Goal: Task Accomplishment & Management: Manage account settings

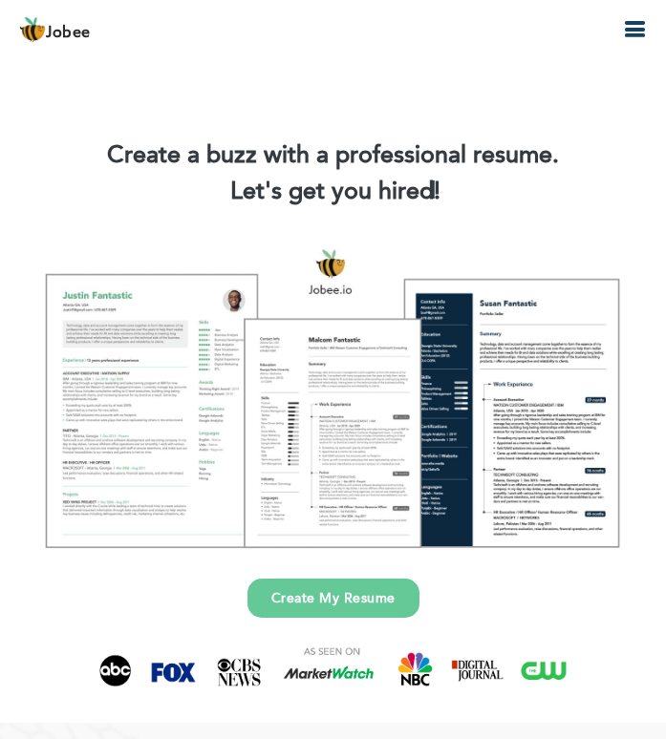
click at [643, 29] on icon "button" at bounding box center [634, 29] width 23 height 23
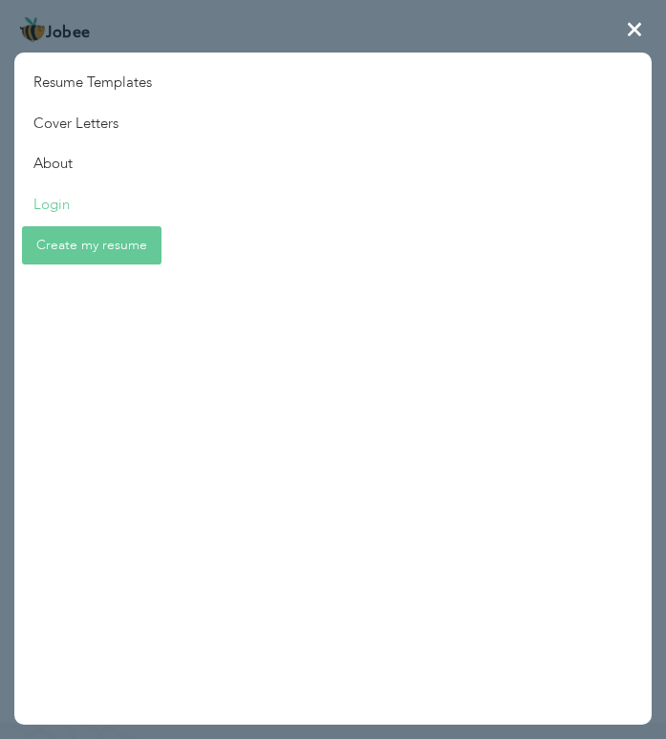
click at [55, 193] on link "Login" at bounding box center [92, 204] width 157 height 41
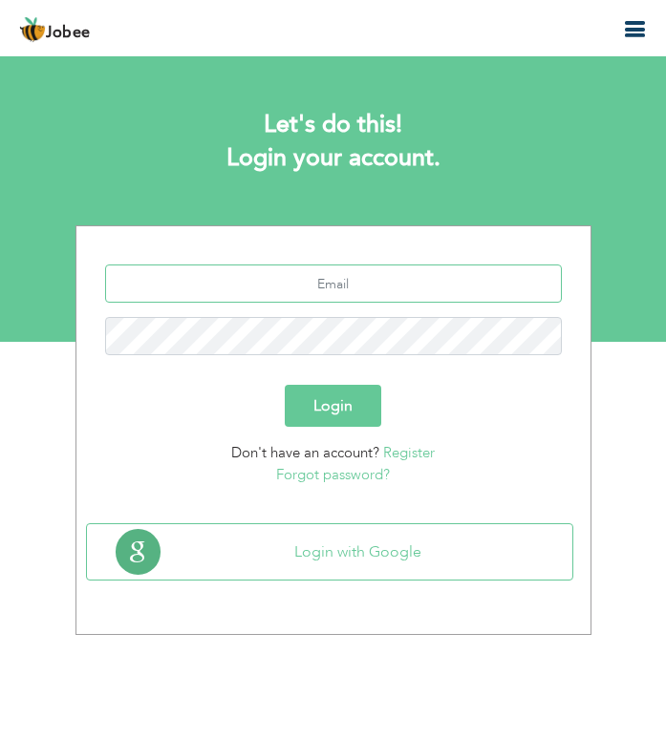
type input "wasifkhan30193@yahoo.com"
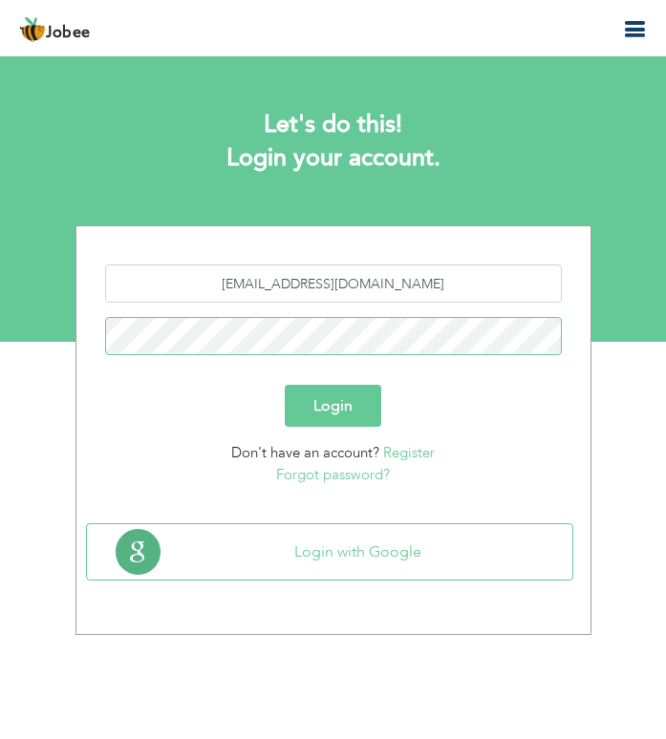
click at [332, 406] on button "Login" at bounding box center [333, 406] width 96 height 42
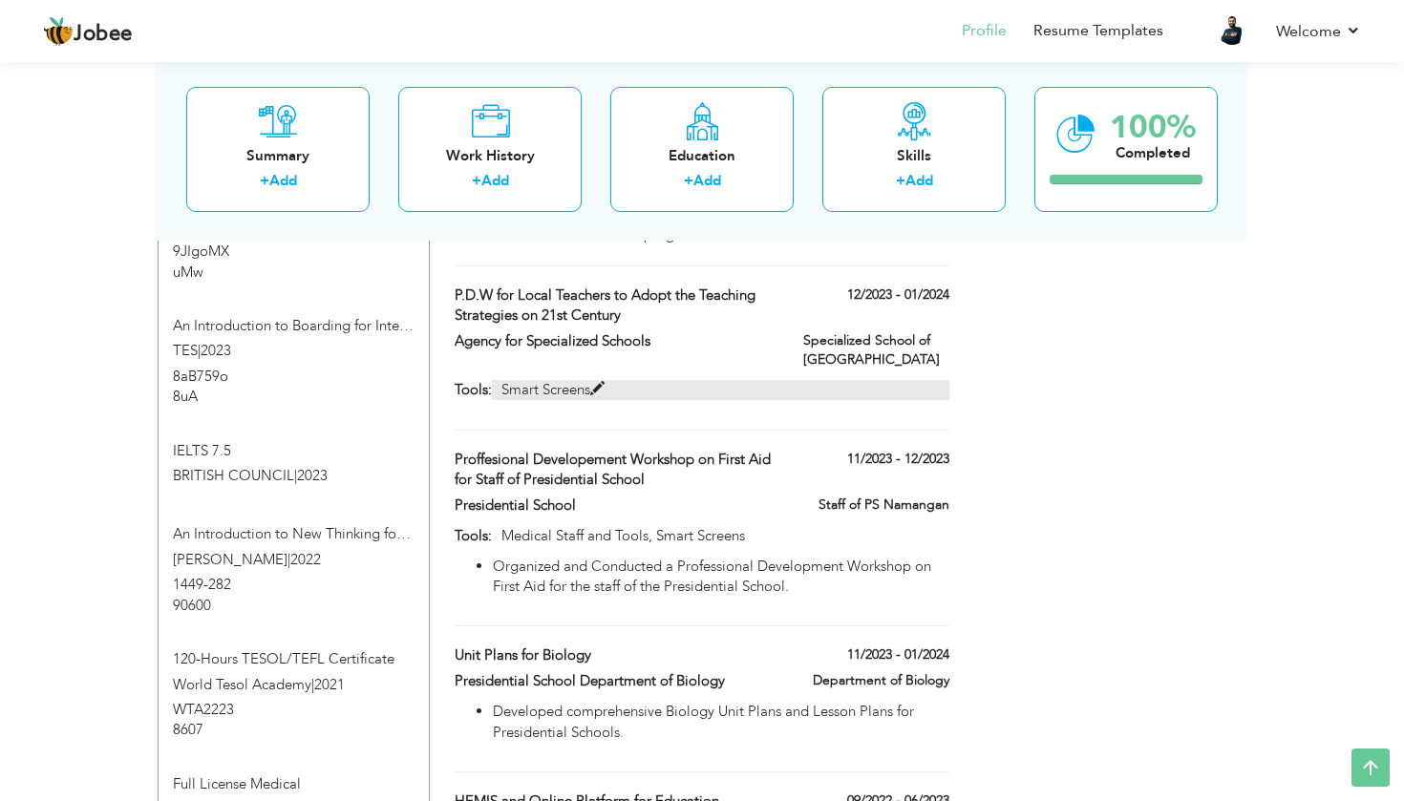
scroll to position [1775, 0]
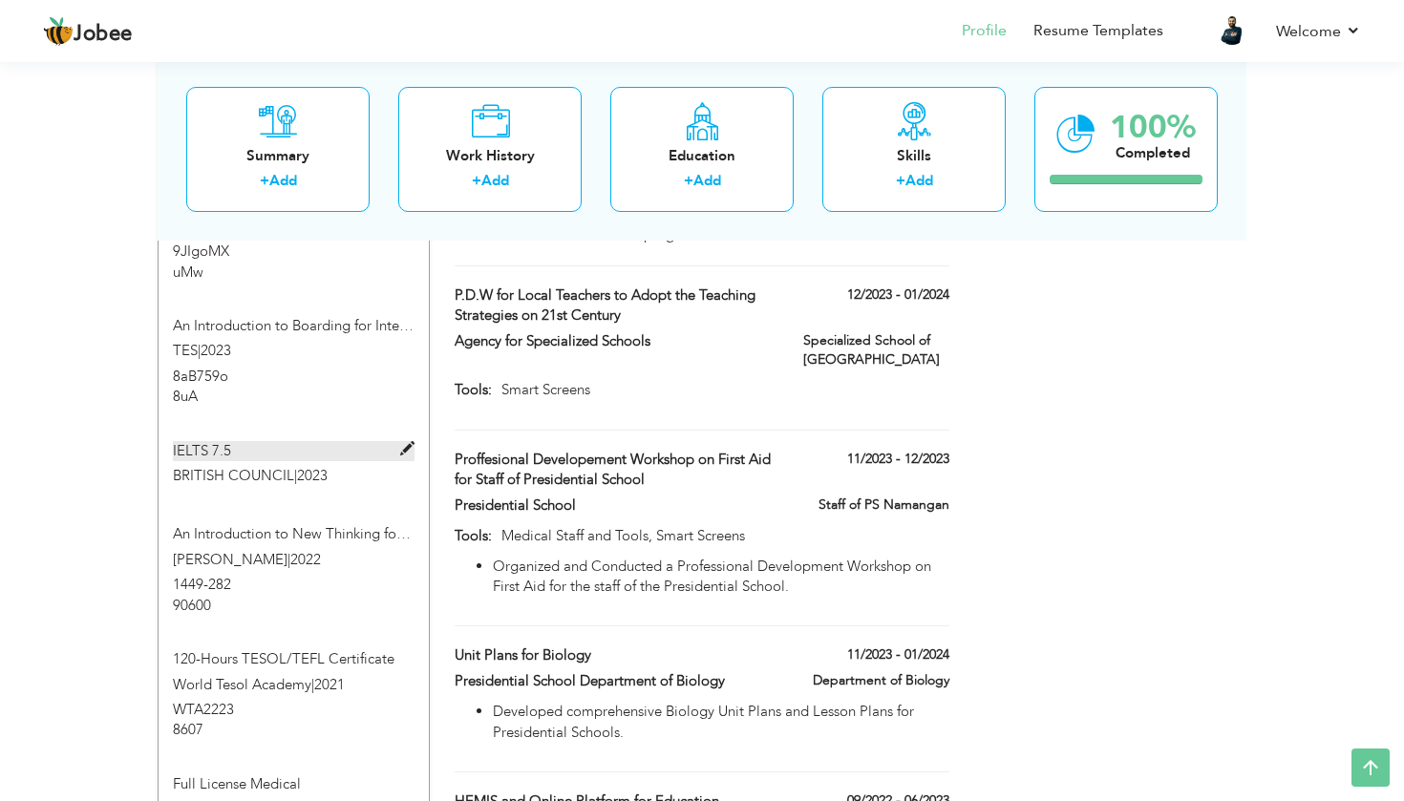
click at [408, 442] on span at bounding box center [407, 449] width 14 height 14
type input "IELTS 7.5"
type input "BRITISH COUNCIL"
type input "2023"
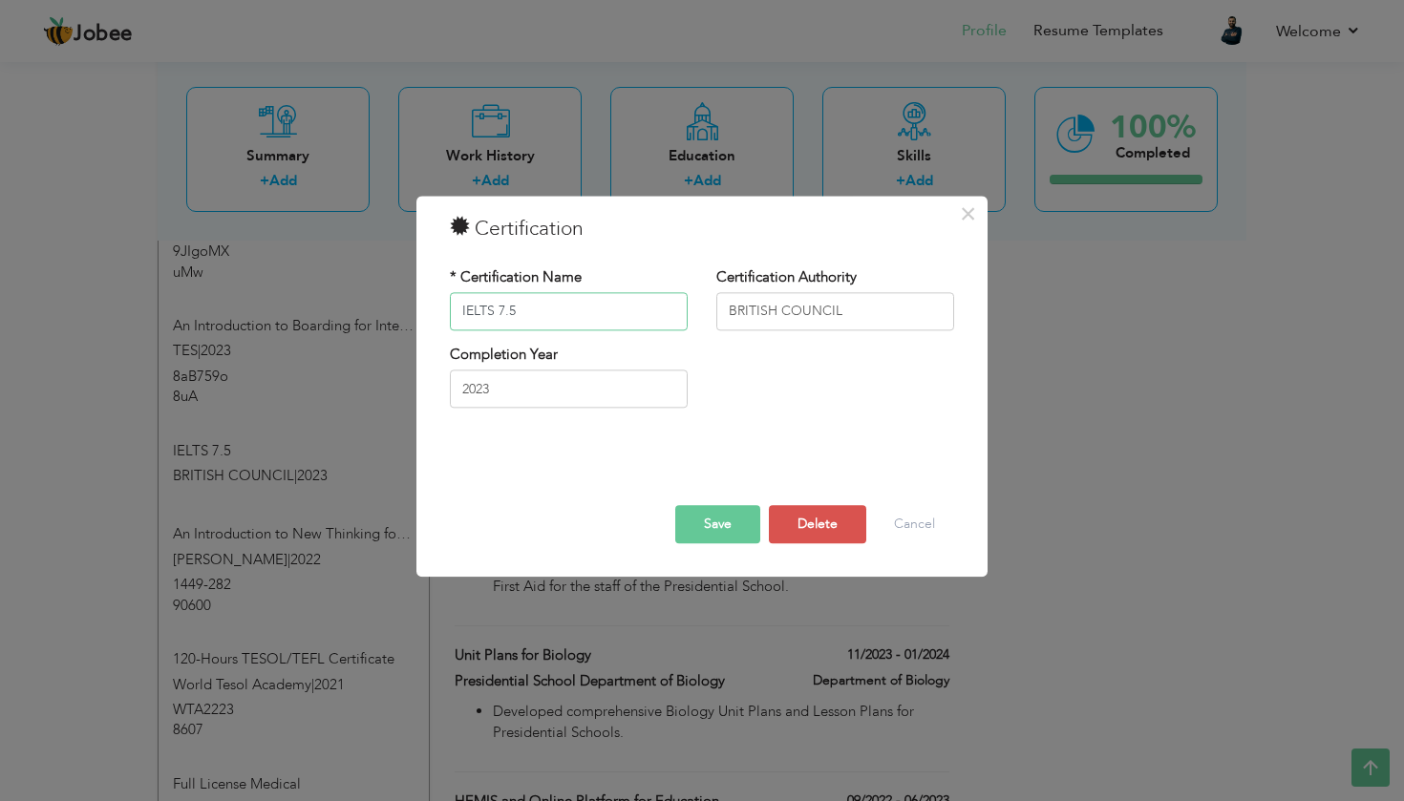
click at [547, 321] on input "IELTS 7.5" at bounding box center [569, 311] width 238 height 38
type input "IELTS 8.0"
click at [499, 391] on input "2023" at bounding box center [569, 390] width 238 height 38
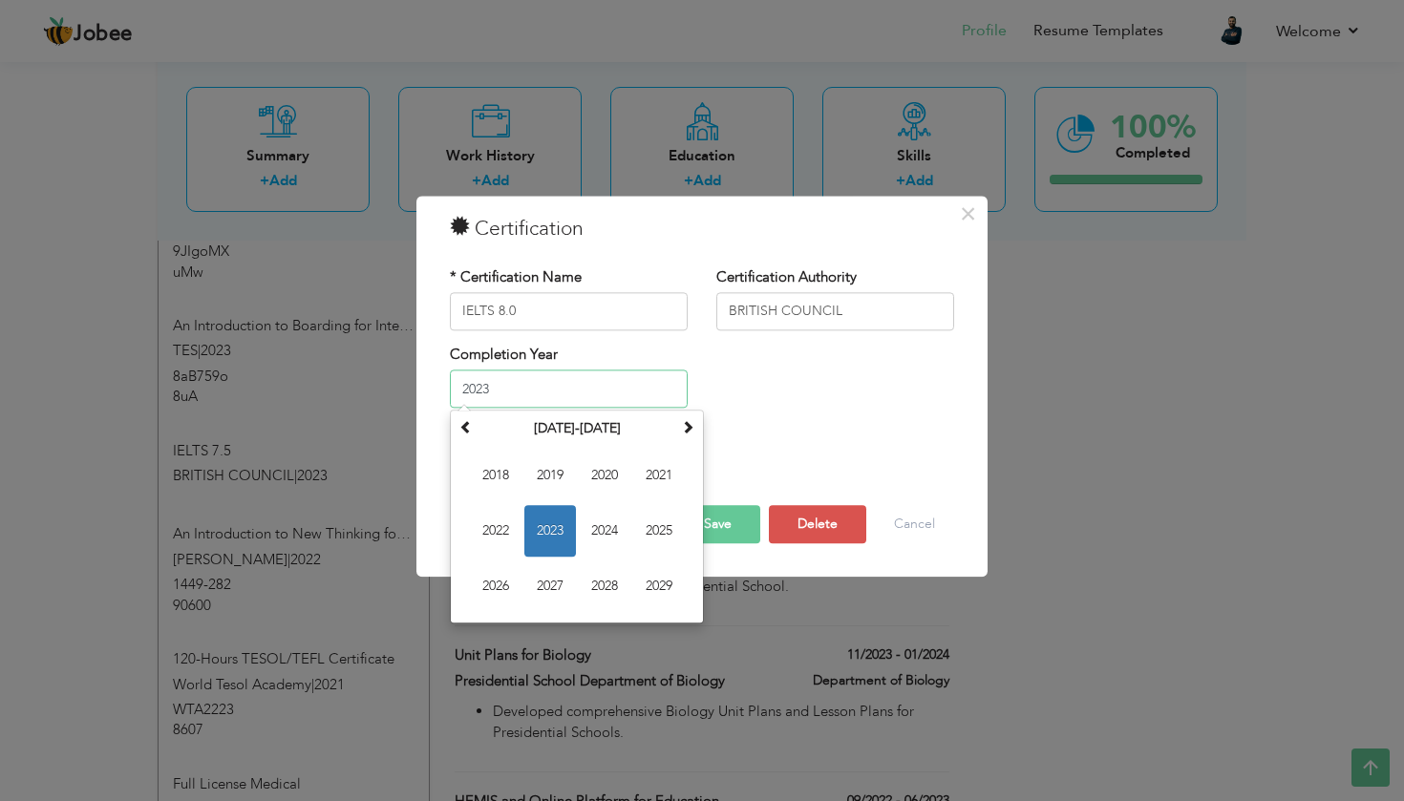
click at [499, 391] on input "2023" at bounding box center [569, 390] width 238 height 38
click at [665, 506] on button "Save" at bounding box center [717, 524] width 85 height 38
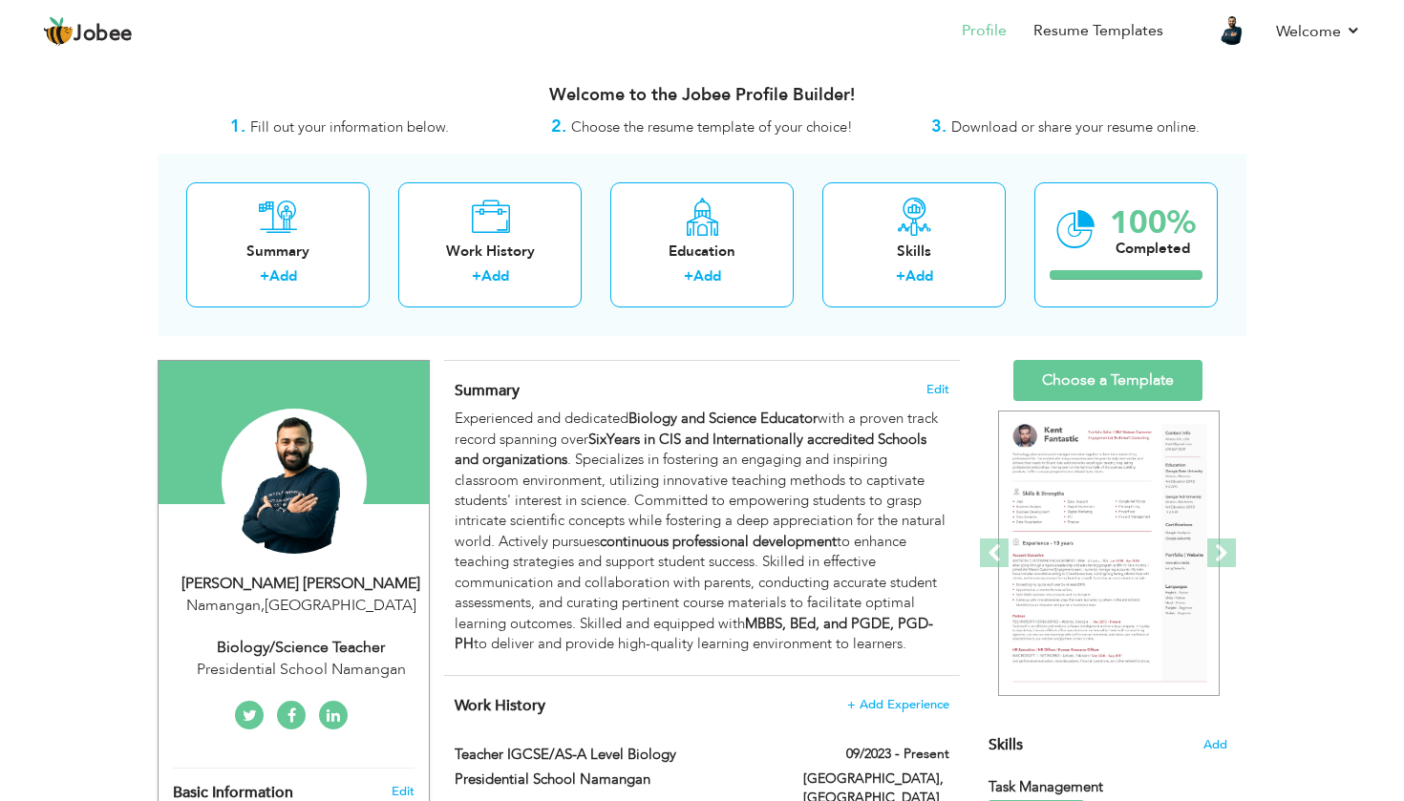
scroll to position [0, 0]
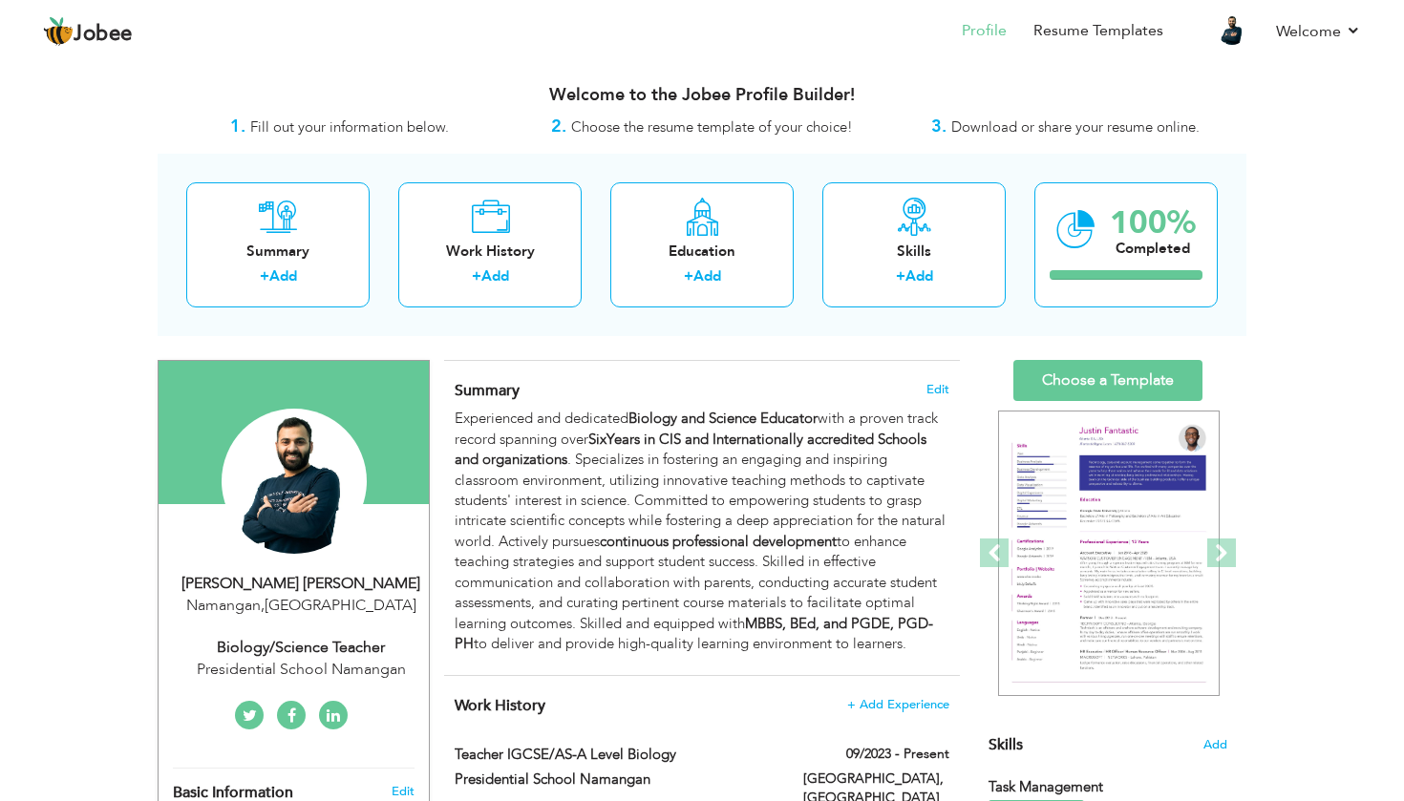
click at [665, 363] on link "Choose a Template" at bounding box center [1107, 380] width 189 height 41
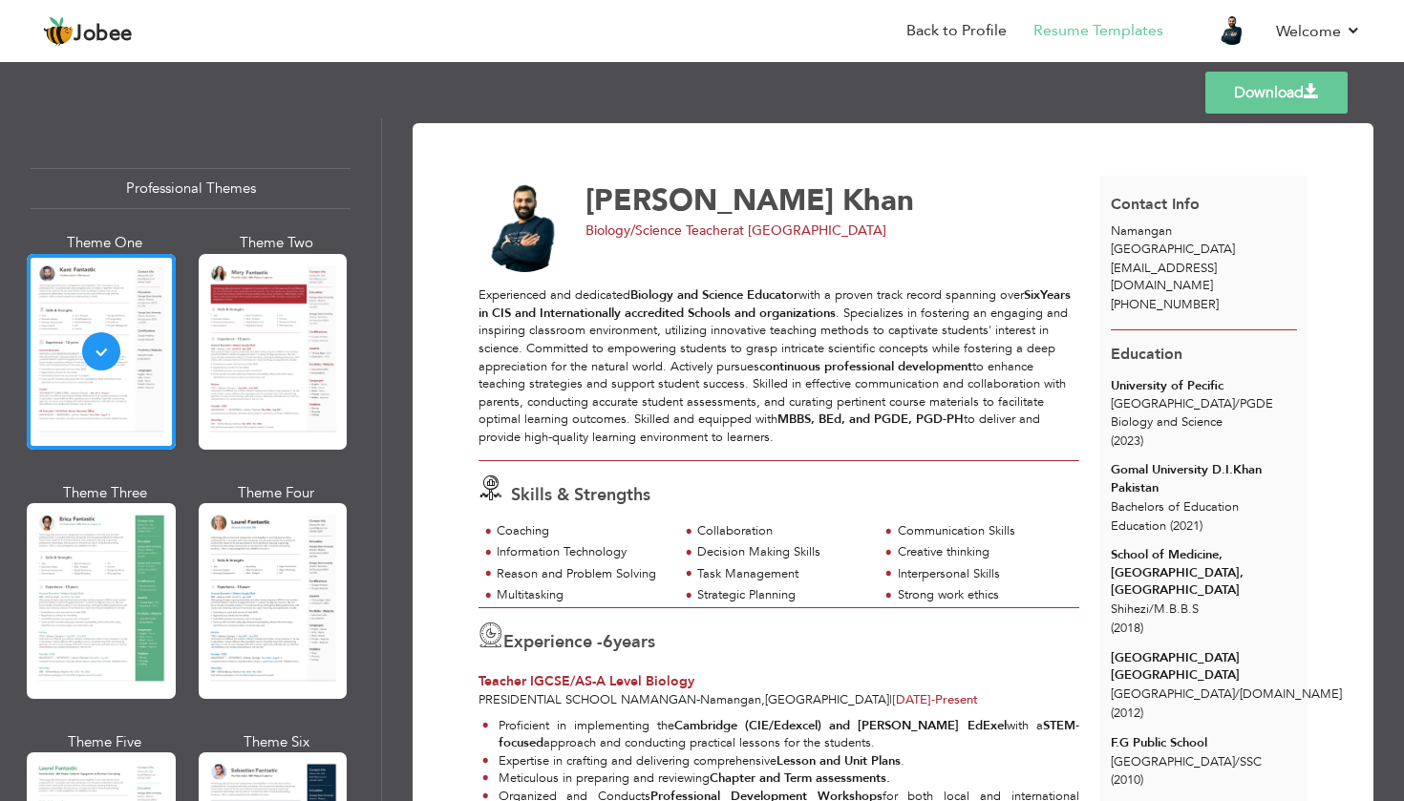
click at [1259, 82] on link "Download" at bounding box center [1276, 93] width 142 height 42
